Goal: Task Accomplishment & Management: Complete application form

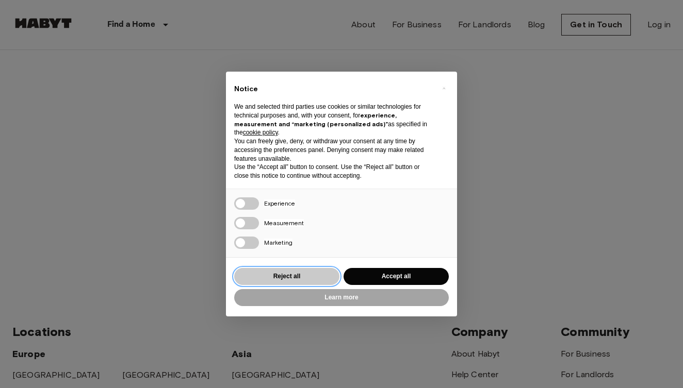
click at [318, 273] on button "Reject all" at bounding box center [286, 276] width 105 height 17
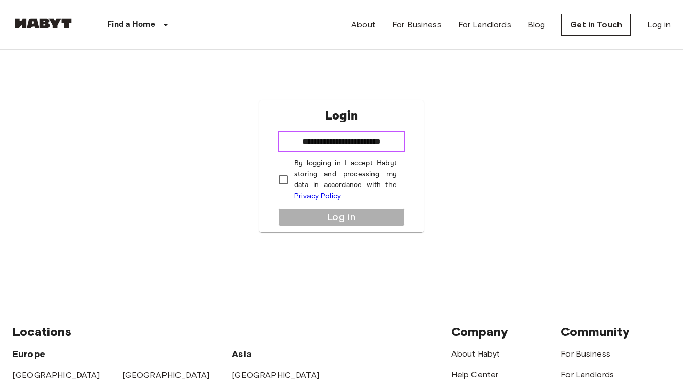
type input "**********"
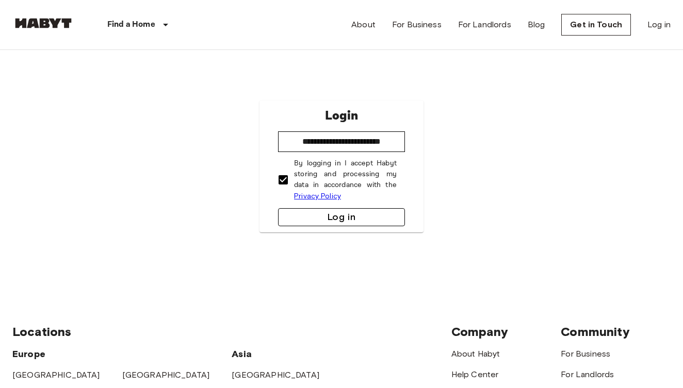
click at [328, 217] on button "Log in" at bounding box center [341, 217] width 127 height 18
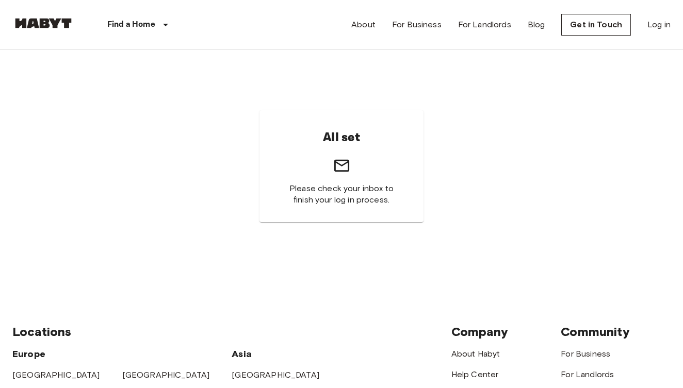
click at [511, 141] on div "All set Please check your inbox to finish your log in process." at bounding box center [341, 166] width 658 height 233
click at [661, 32] on div "About For Business For Landlords Blog Get in Touch Log in" at bounding box center [510, 25] width 319 height 50
click at [659, 24] on link "Log in" at bounding box center [658, 25] width 23 height 12
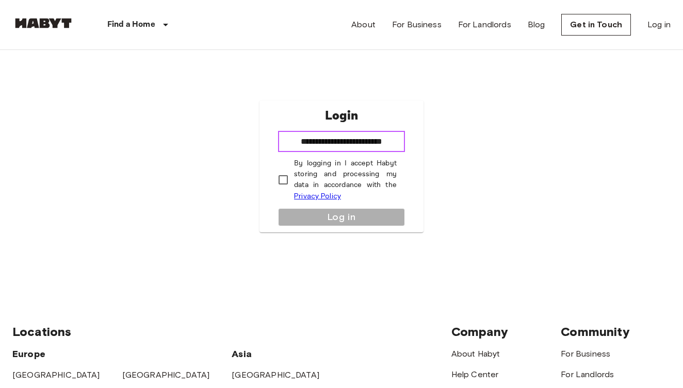
type input "**********"
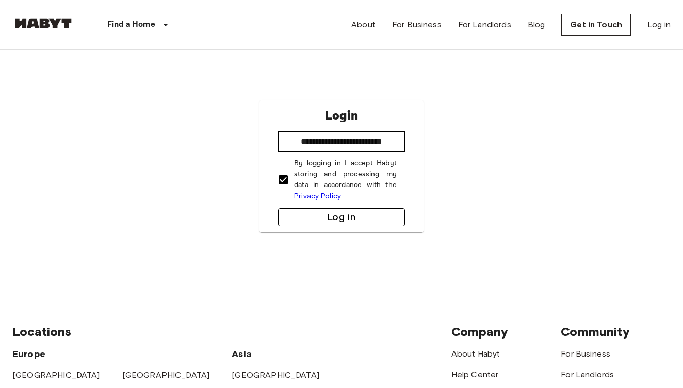
click at [320, 216] on button "Log in" at bounding box center [341, 217] width 127 height 18
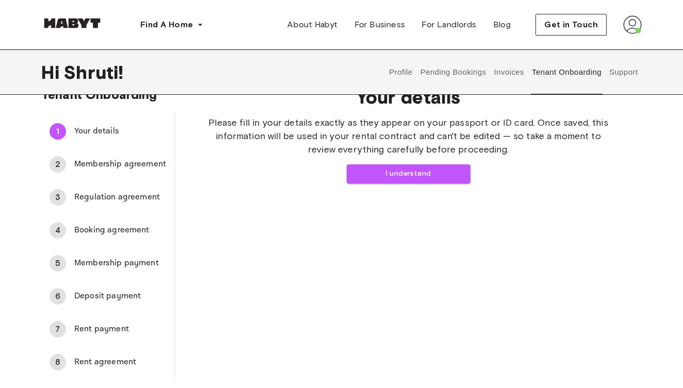
scroll to position [25, 0]
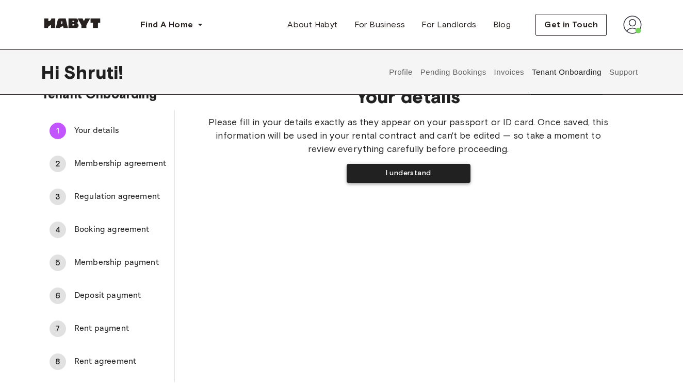
click at [436, 172] on button "I understand" at bounding box center [409, 173] width 124 height 19
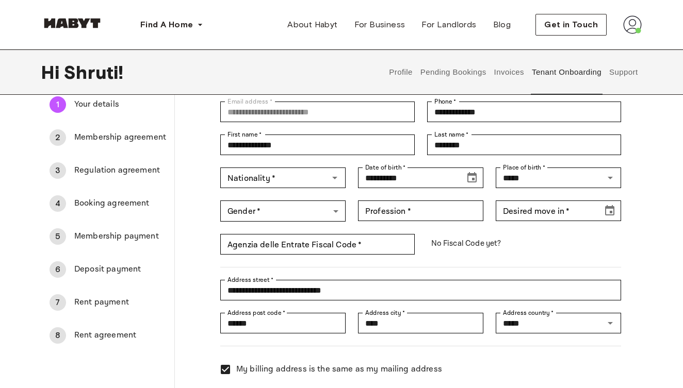
scroll to position [53, 0]
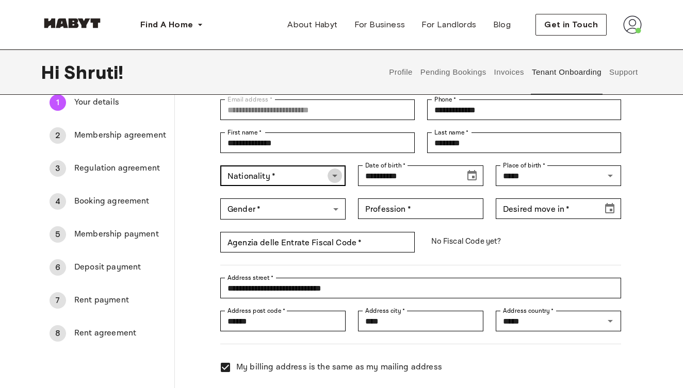
click at [332, 177] on icon "Open" at bounding box center [335, 176] width 12 height 12
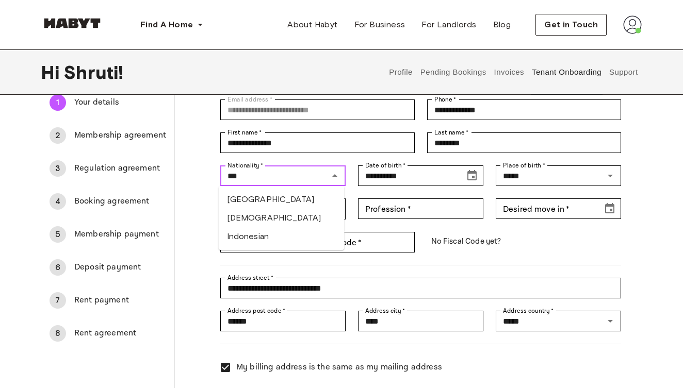
click at [286, 228] on li "Indian" at bounding box center [282, 218] width 126 height 19
type input "******"
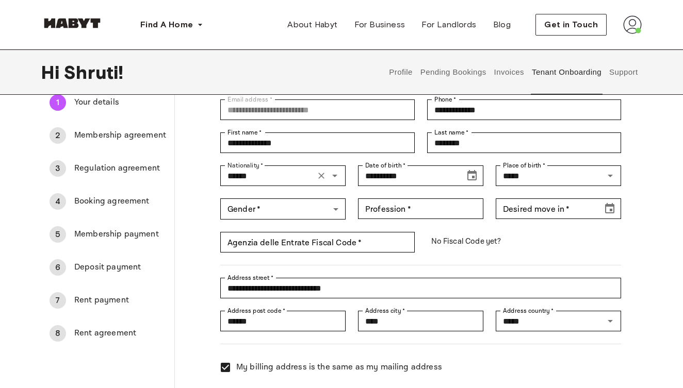
click at [354, 190] on div "Profession   * Profession   *" at bounding box center [415, 203] width 138 height 34
click at [321, 224] on div "Agenzia delle Entrate Fiscal Code" at bounding box center [316, 219] width 96 height 13
click at [321, 213] on div "Agenzia delle Entrate Fiscal Code" at bounding box center [316, 219] width 96 height 13
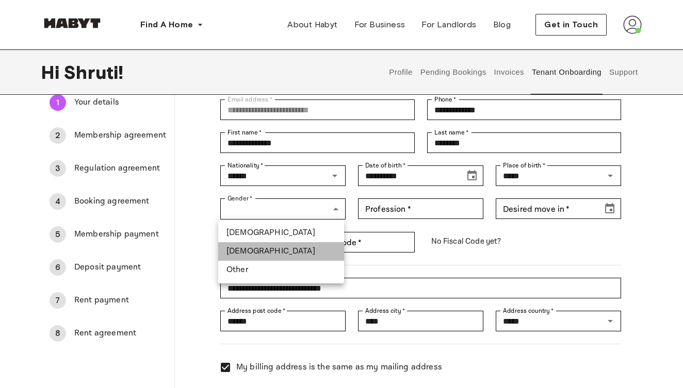
click at [261, 249] on li "Female" at bounding box center [281, 251] width 126 height 19
type input "******"
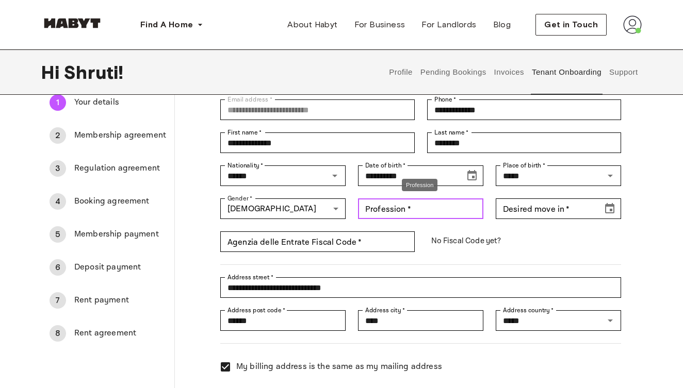
click at [436, 206] on input "Profession   *" at bounding box center [420, 209] width 125 height 21
type input "*******"
click at [582, 242] on p "No Fiscal Code yet?" at bounding box center [524, 241] width 194 height 19
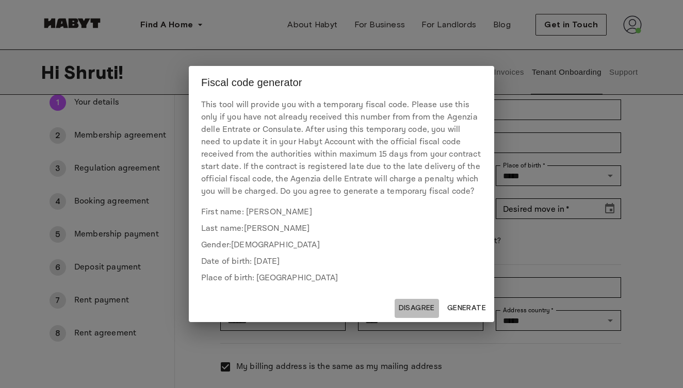
click at [414, 312] on button "Disagree" at bounding box center [417, 308] width 44 height 19
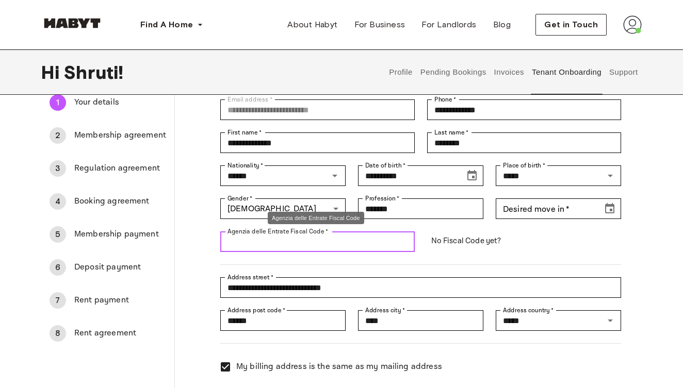
click at [369, 244] on input "Agenzia delle Entrate Fiscal Code   *" at bounding box center [317, 242] width 194 height 21
paste input "**********"
type input "**********"
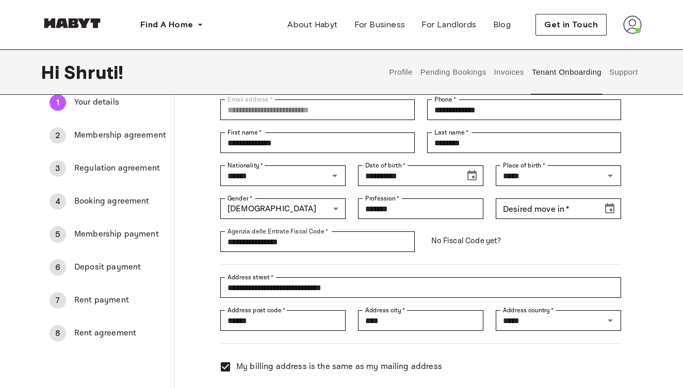
click at [429, 253] on div at bounding box center [414, 258] width 413 height 13
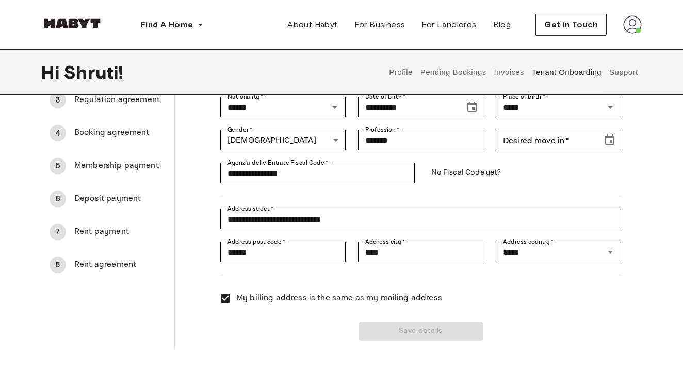
scroll to position [124, 0]
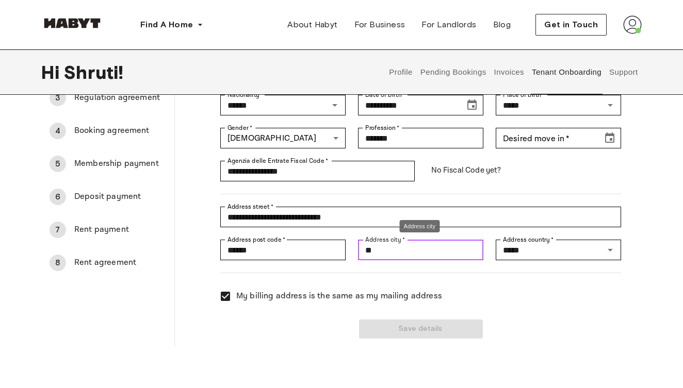
type input "*"
type input "****"
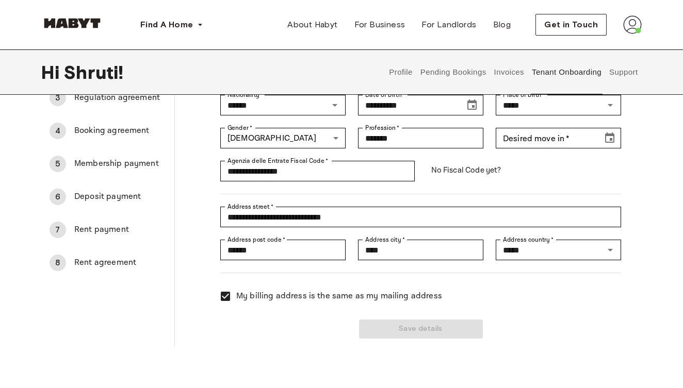
click at [447, 274] on div "My billing address is the same as my mailing address" at bounding box center [414, 290] width 413 height 34
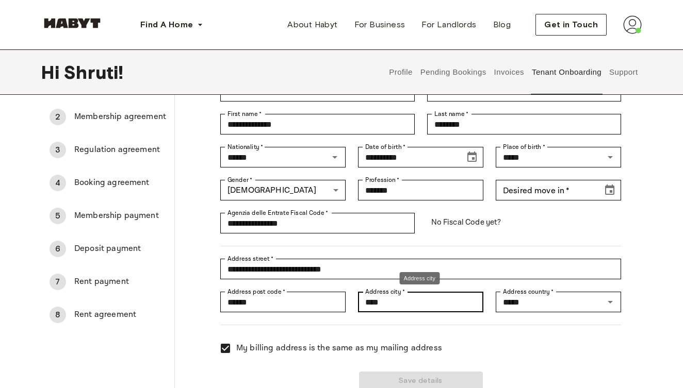
scroll to position [71, 0]
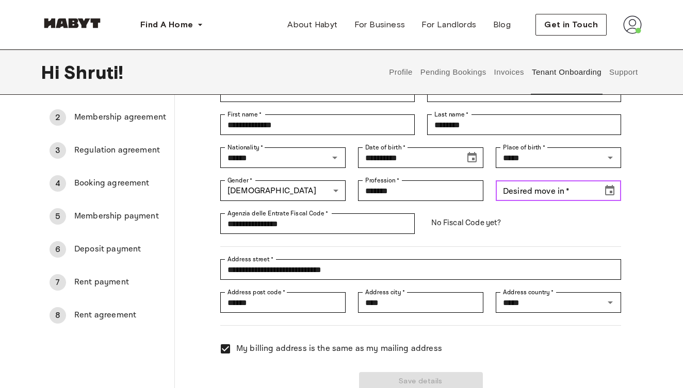
click at [549, 189] on input "Desired move in   *" at bounding box center [546, 191] width 100 height 21
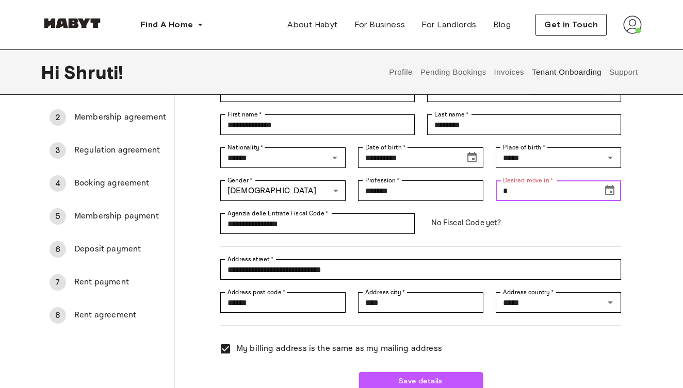
click at [612, 189] on icon "Choose date" at bounding box center [609, 190] width 9 height 10
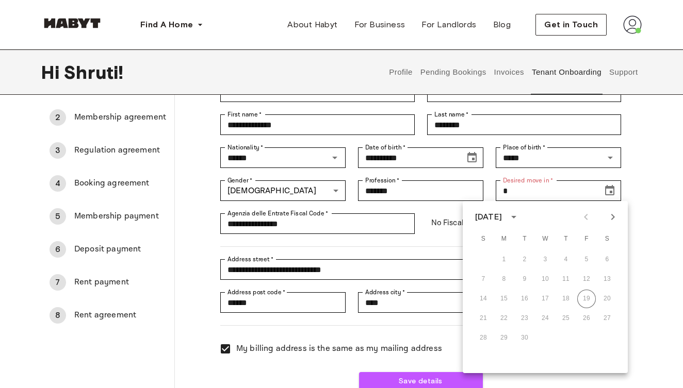
click at [611, 216] on icon "Next month" at bounding box center [613, 217] width 12 height 12
click at [546, 282] on button "8" at bounding box center [545, 279] width 19 height 19
type input "**********"
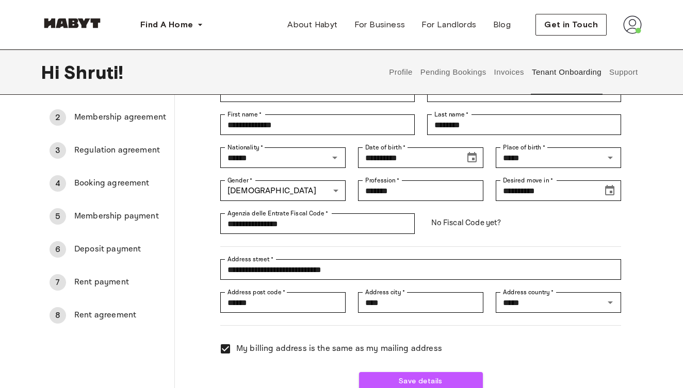
click at [627, 220] on div "**********" at bounding box center [408, 215] width 467 height 369
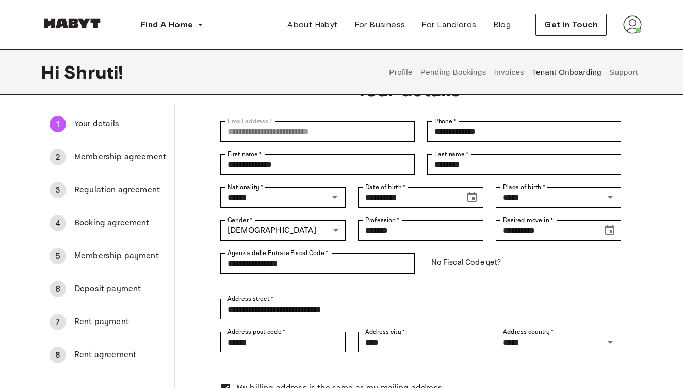
scroll to position [24, 0]
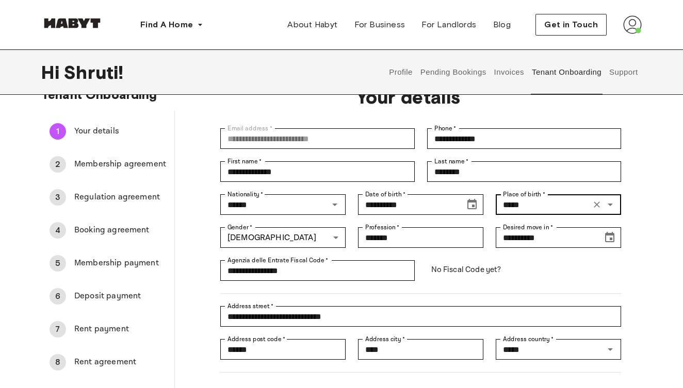
click at [611, 205] on icon "Open" at bounding box center [610, 205] width 12 height 12
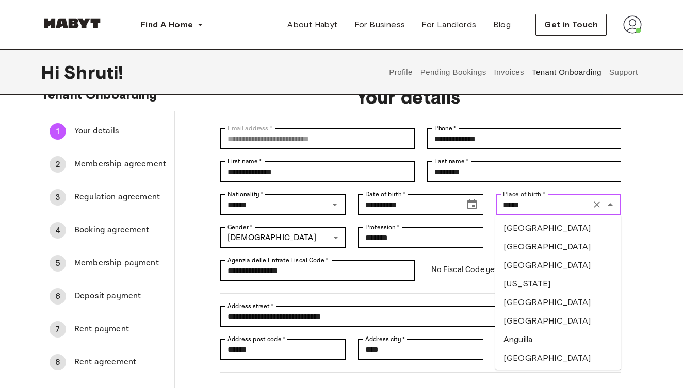
scroll to position [1737, 0]
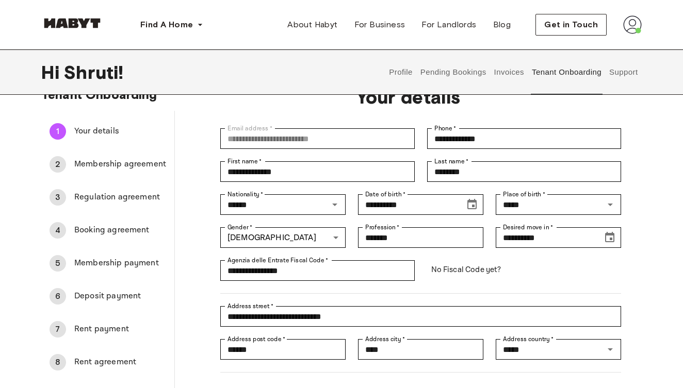
click at [640, 178] on div "**********" at bounding box center [408, 262] width 467 height 369
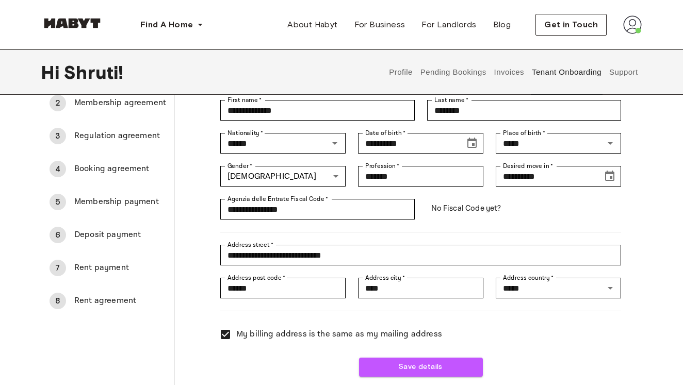
scroll to position [141, 0]
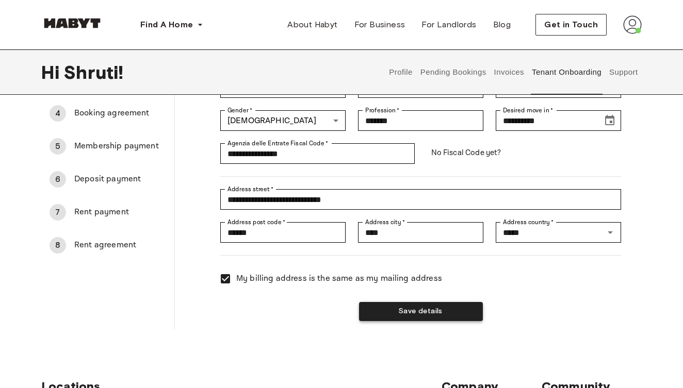
click at [443, 311] on button "Save details" at bounding box center [421, 311] width 124 height 19
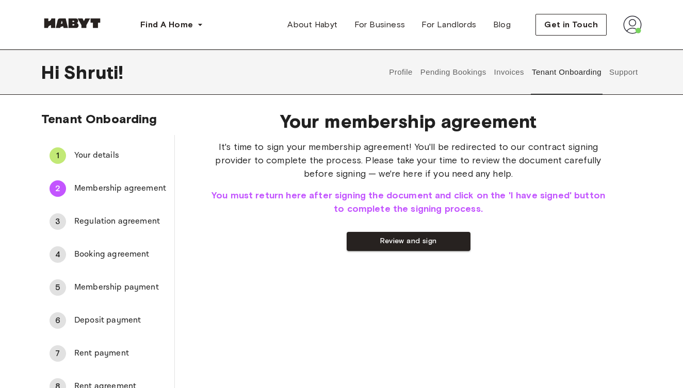
scroll to position [0, 0]
click at [62, 151] on div "1" at bounding box center [58, 156] width 17 height 17
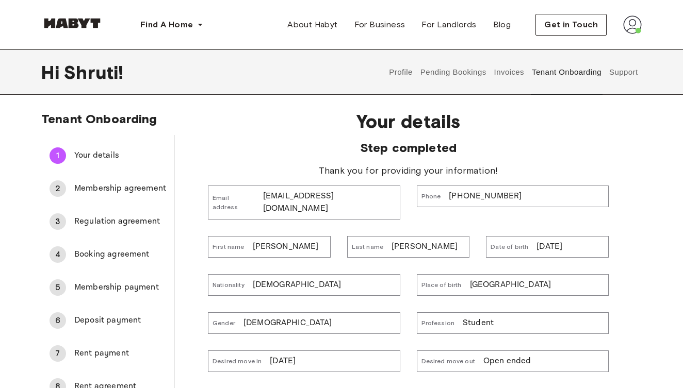
click at [353, 196] on p "kembhavishruti03@gmail.com" at bounding box center [329, 202] width 133 height 25
click at [386, 191] on div "Email address kembhavishruti03@gmail.com" at bounding box center [304, 203] width 192 height 34
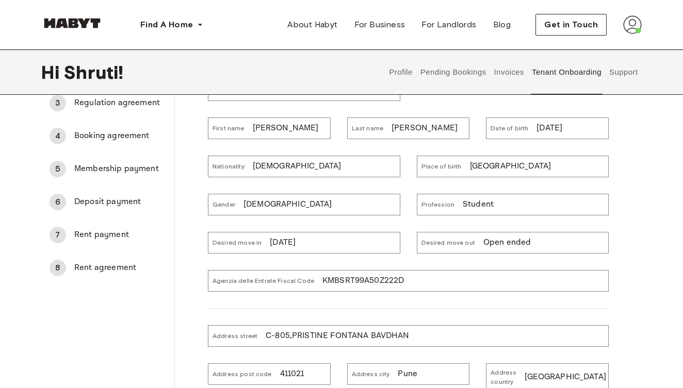
scroll to position [165, 0]
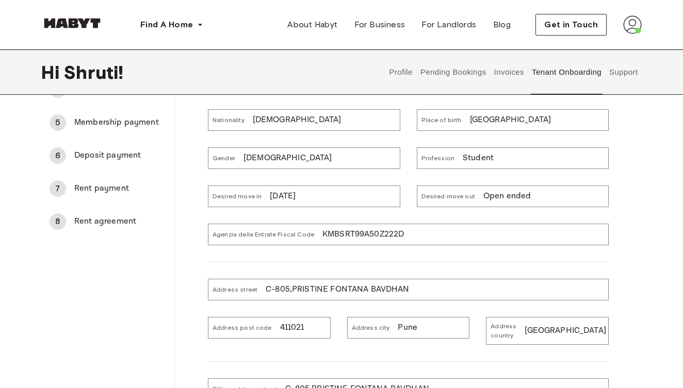
click at [367, 186] on div "Desired move in 08/10/2025" at bounding box center [304, 197] width 192 height 22
click at [430, 231] on div "Agenzia delle Entrate Fiscal Code KMBSRT99A50Z222D" at bounding box center [408, 235] width 401 height 22
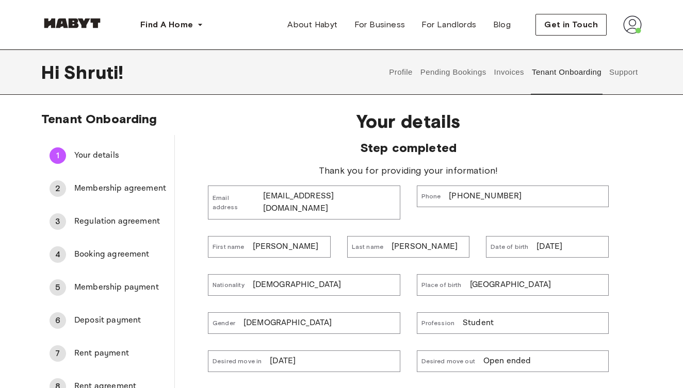
scroll to position [0, 0]
click at [140, 197] on div "2 Membership agreement" at bounding box center [107, 188] width 133 height 25
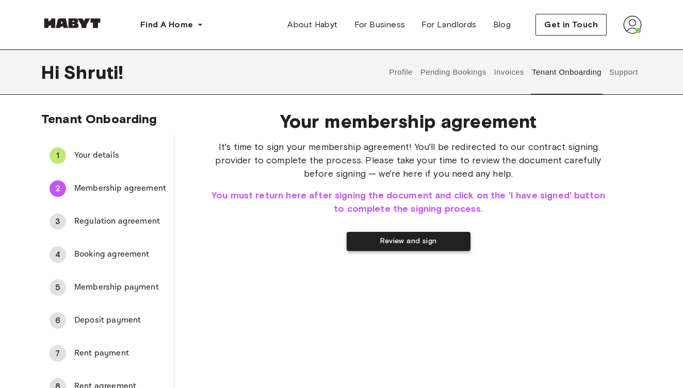
click at [393, 241] on button "Review and sign" at bounding box center [409, 241] width 124 height 19
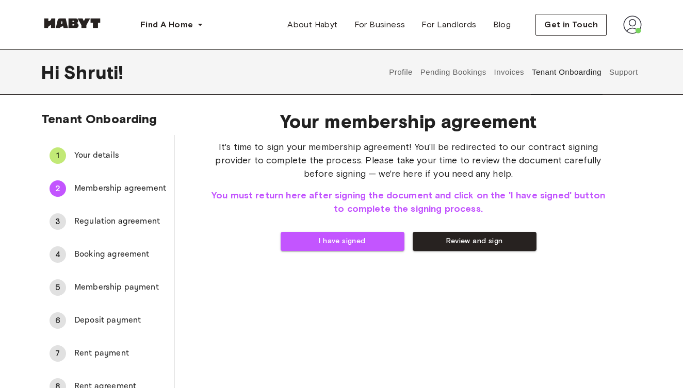
click at [88, 218] on span "Regulation agreement" at bounding box center [120, 222] width 92 height 12
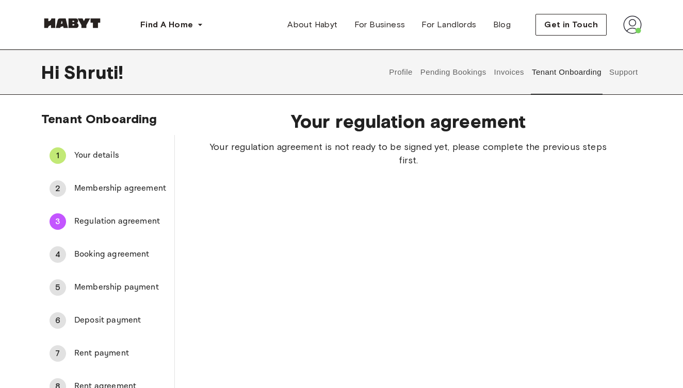
click at [102, 193] on span "Membership agreement" at bounding box center [120, 189] width 92 height 12
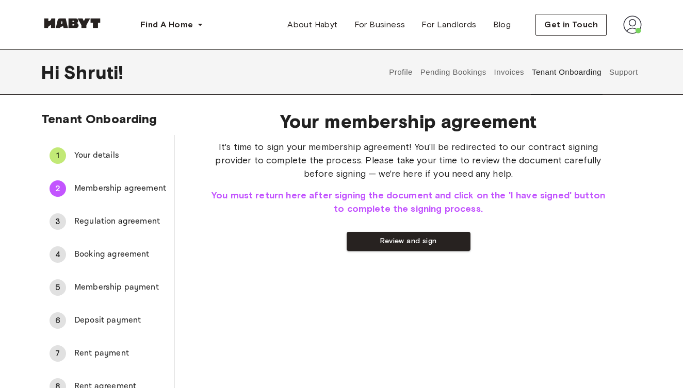
click at [634, 22] on img at bounding box center [632, 24] width 19 height 19
click at [289, 78] on div "Hi Shruti ! Profile Pending Bookings Invoices Tenant Onboarding Support" at bounding box center [341, 72] width 600 height 45
click at [221, 91] on div "Hi Shruti ! Profile Pending Bookings Invoices Tenant Onboarding Support" at bounding box center [341, 72] width 600 height 45
click at [110, 159] on span "Your details" at bounding box center [120, 156] width 92 height 12
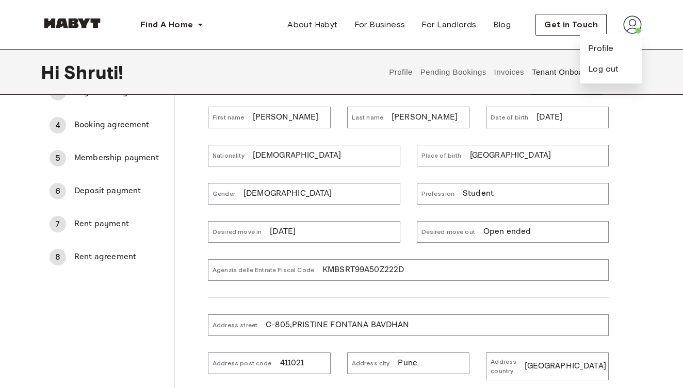
scroll to position [131, 0]
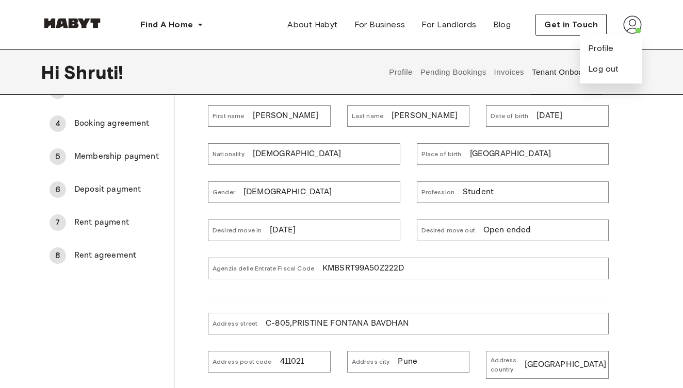
click at [406, 258] on div "Agenzia delle Entrate Fiscal Code KMBSRT99A50Z222D" at bounding box center [408, 269] width 401 height 22
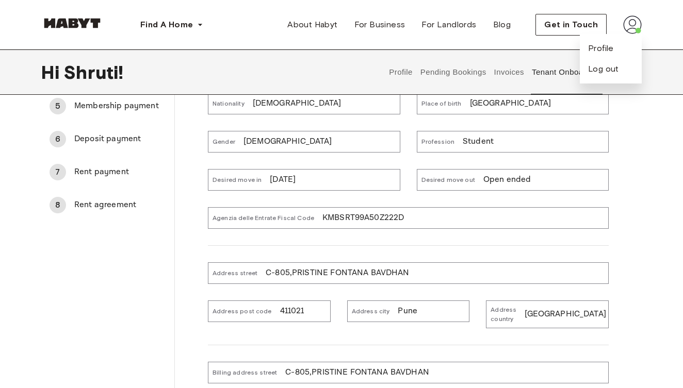
scroll to position [181, 0]
click at [493, 174] on p "Open ended" at bounding box center [507, 180] width 48 height 12
click at [407, 140] on div "Profession Student" at bounding box center [504, 134] width 208 height 38
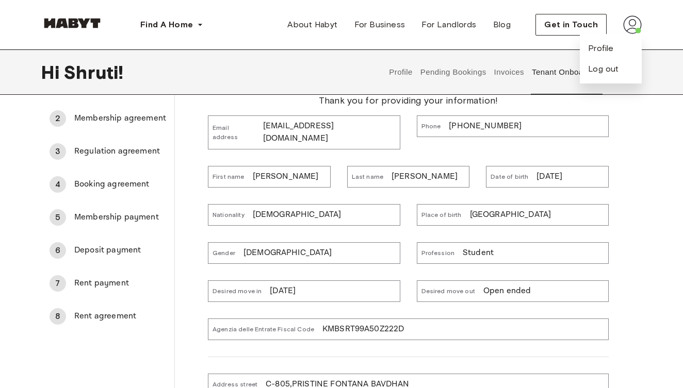
scroll to position [71, 0]
drag, startPoint x: 628, startPoint y: 376, endPoint x: 62, endPoint y: 340, distance: 567.0
click at [62, 340] on div "1 Your details 2 Membership agreement 3 Regulation agreement 4 Booking agreemen…" at bounding box center [108, 318] width 134 height 509
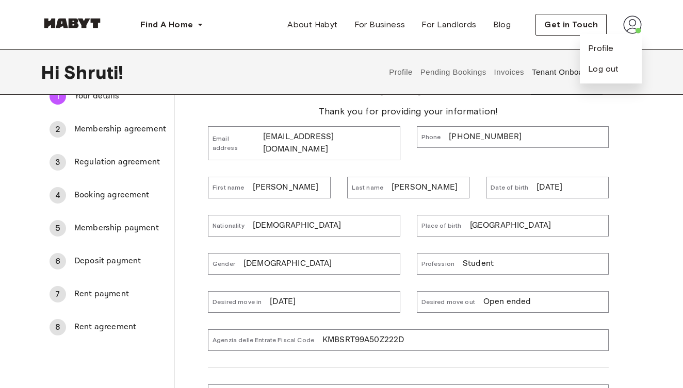
click at [144, 355] on div "1 Your details 2 Membership agreement 3 Regulation agreement 4 Booking agreemen…" at bounding box center [108, 330] width 134 height 509
click at [645, 22] on div "Find A Home Europe Amsterdam Berlin Frankfurt Hamburg Lisbon Madrid Milan Moden…" at bounding box center [341, 25] width 683 height 50
click at [640, 22] on img at bounding box center [632, 24] width 19 height 19
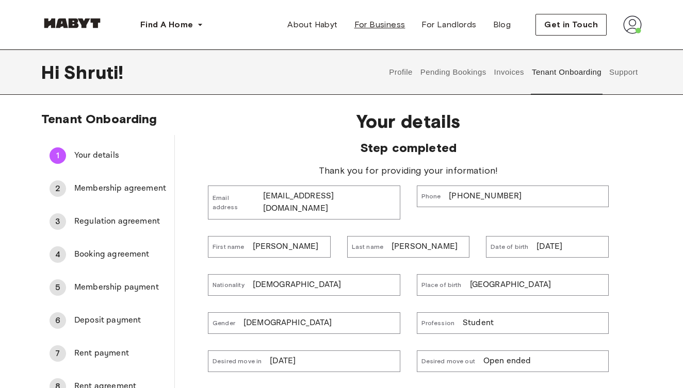
scroll to position [0, 0]
